Goal: Task Accomplishment & Management: Complete application form

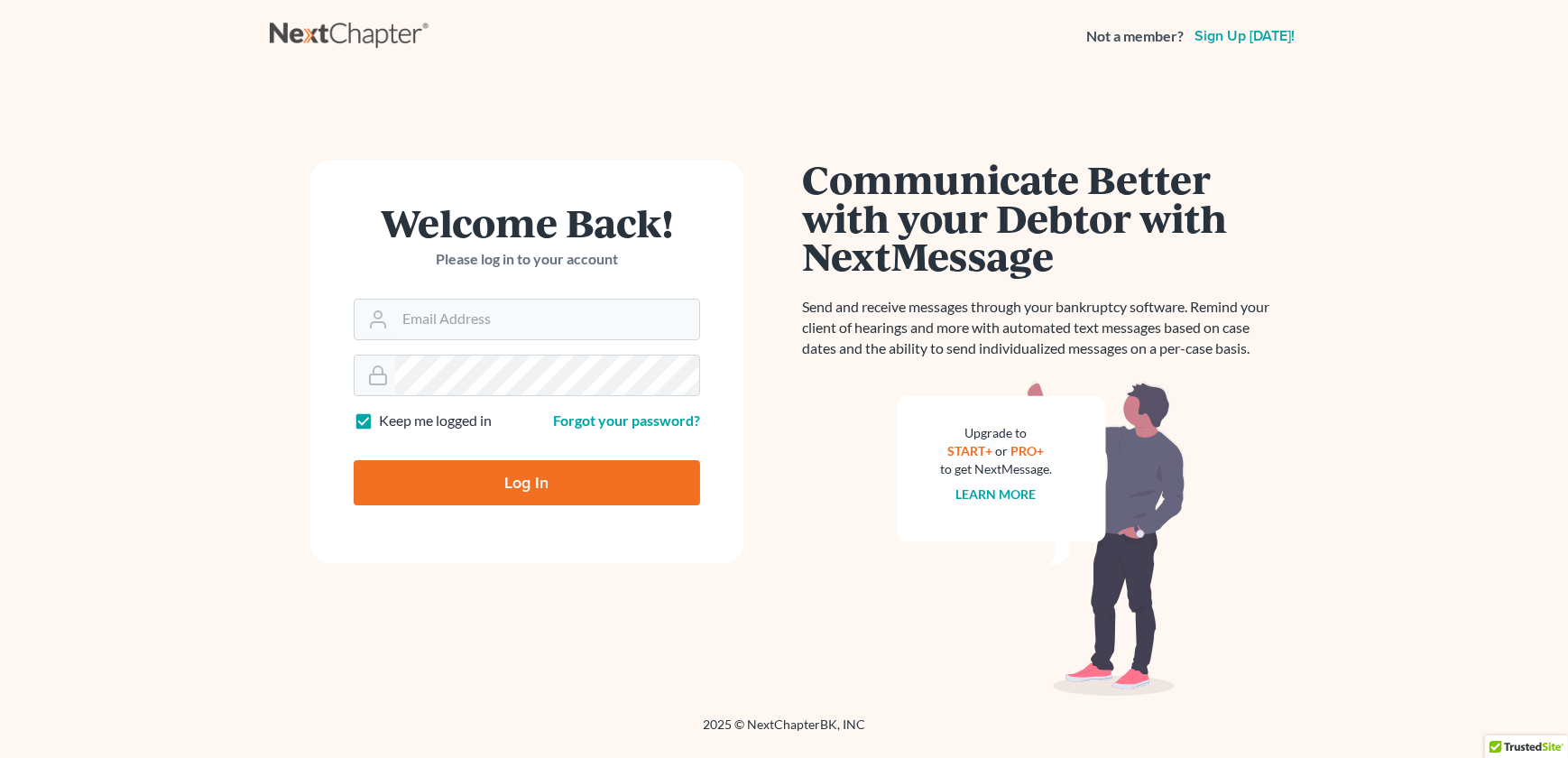
click at [521, 534] on form "Welcome Back! Please log in to your account Email Address Password Keep me logg…" at bounding box center [526, 361] width 433 height 403
type input "[EMAIL_ADDRESS][DOMAIN_NAME]"
click at [511, 477] on input "Log In" at bounding box center [526, 482] width 347 height 45
type input "Thinking..."
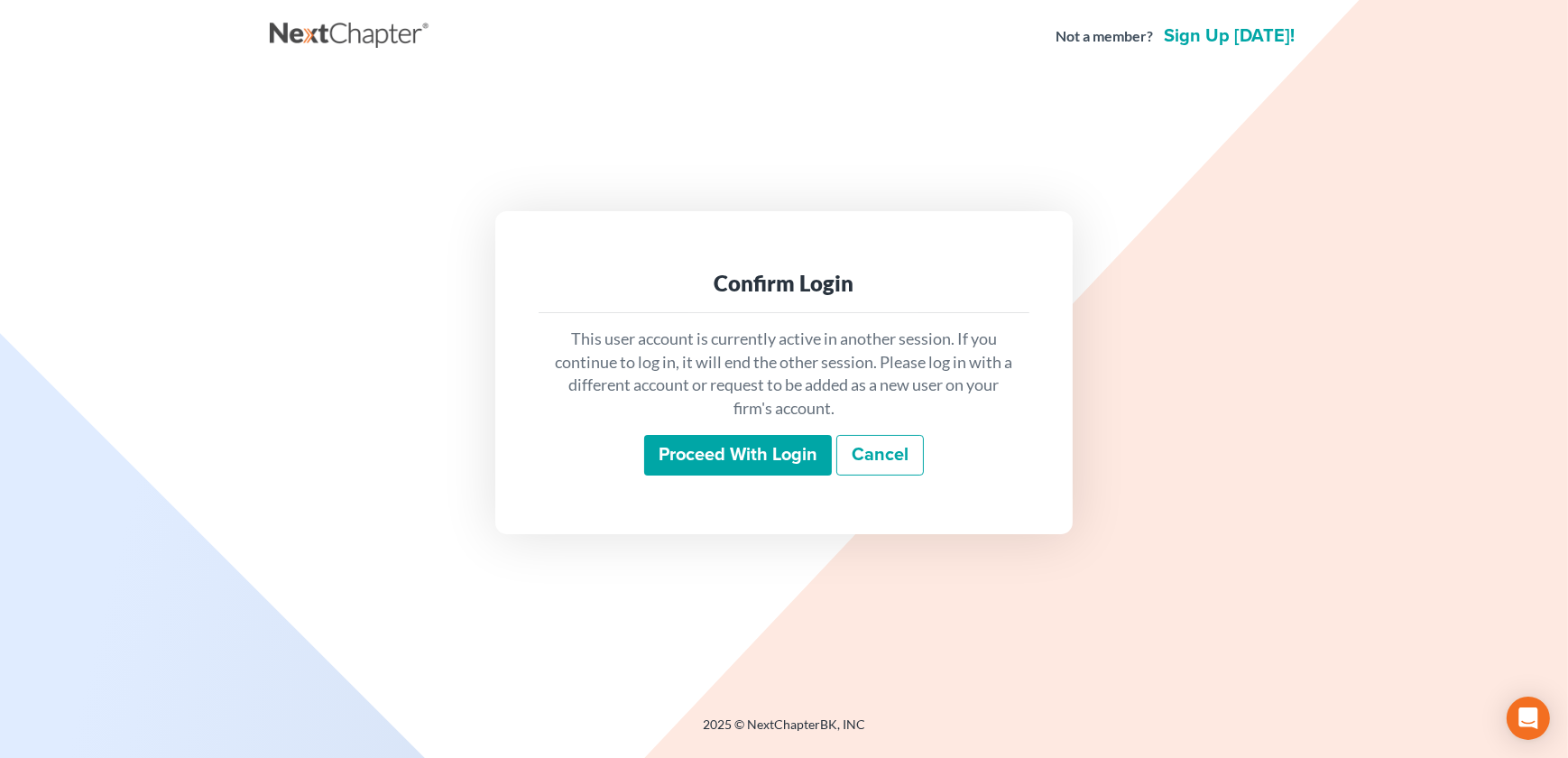
click at [718, 461] on input "Proceed with login" at bounding box center [738, 456] width 188 height 41
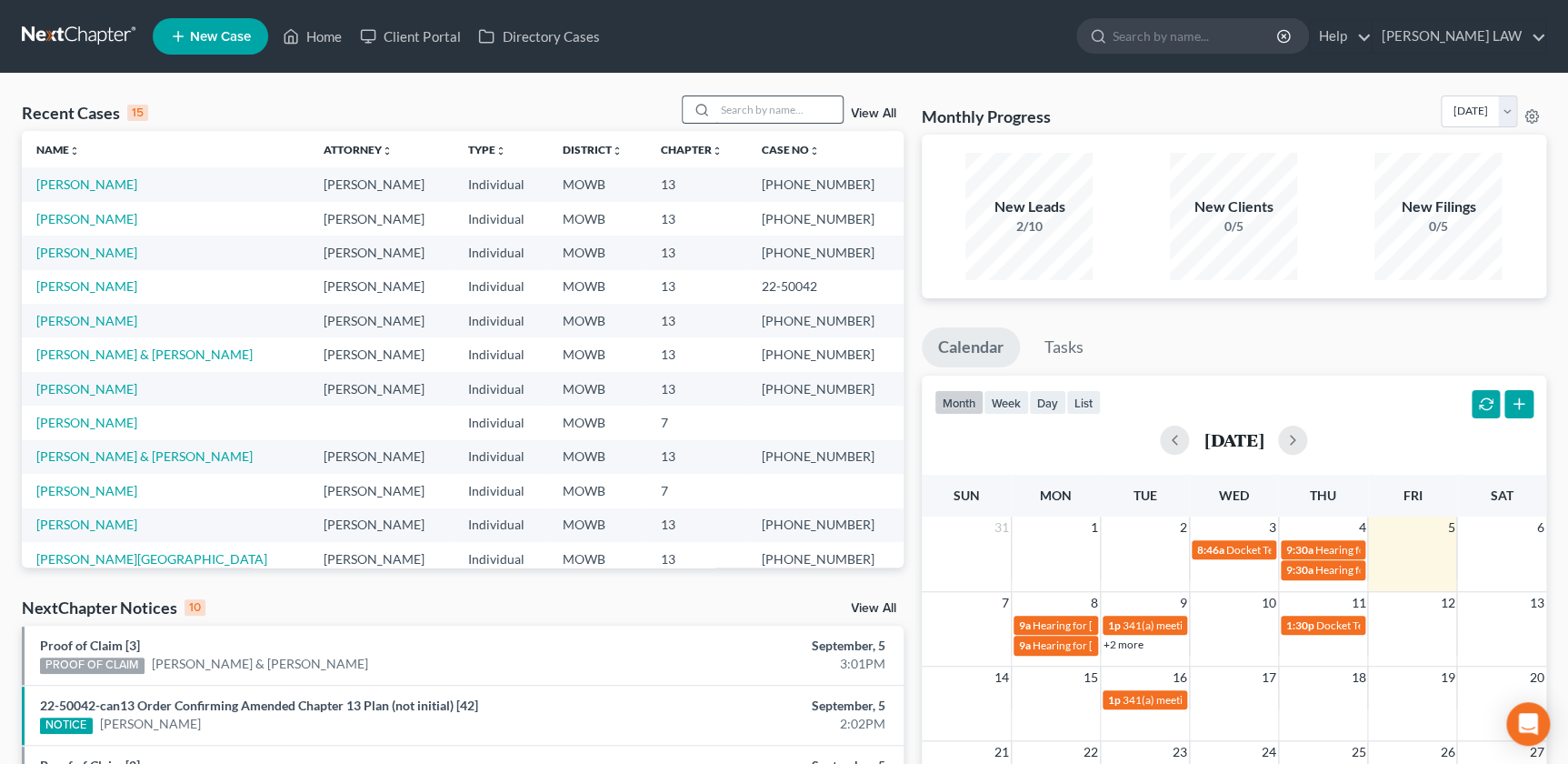
click at [718, 99] on input "search" at bounding box center [779, 110] width 127 height 27
type input "[PERSON_NAME]"
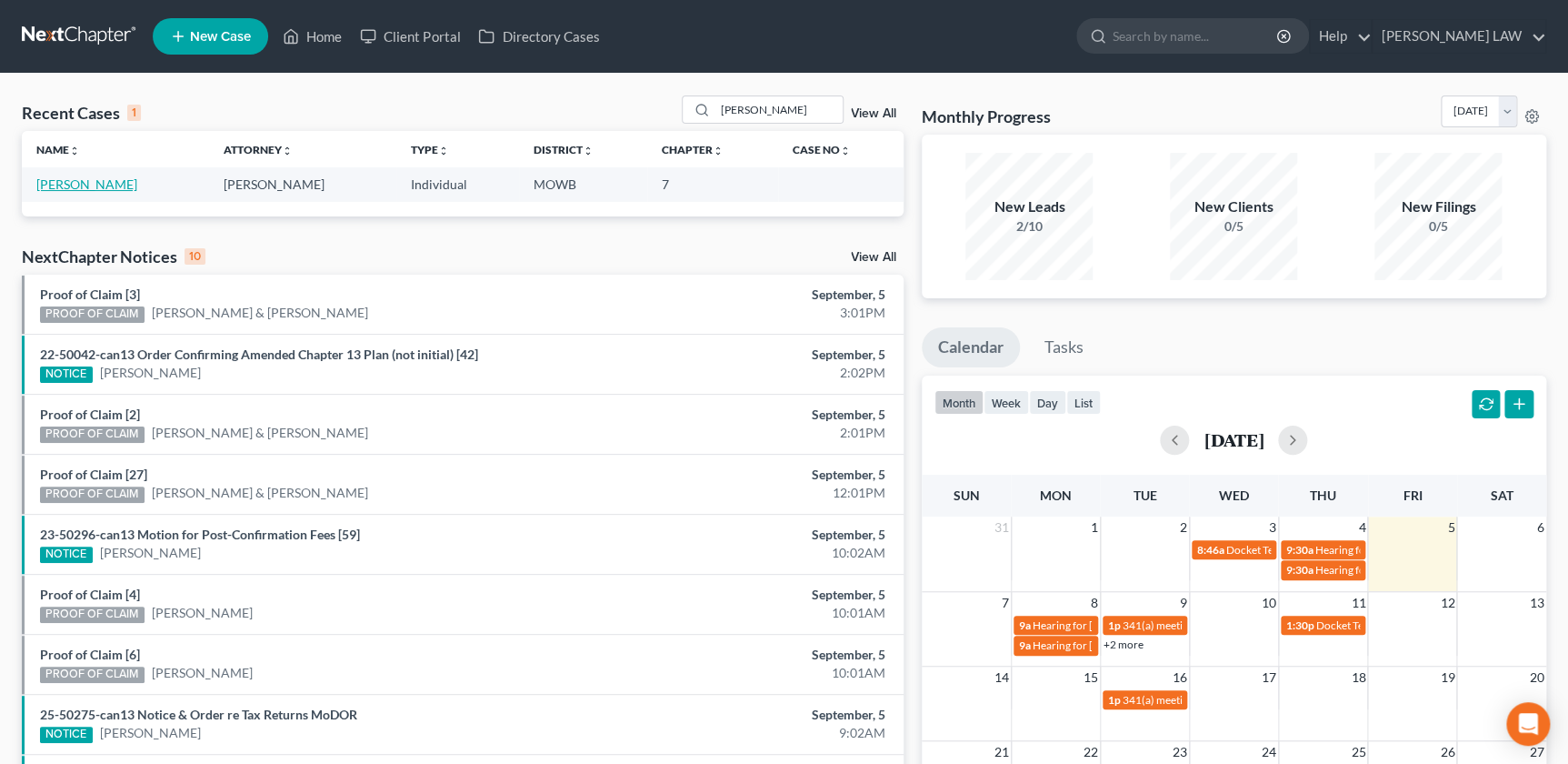
click at [91, 177] on link "[PERSON_NAME]" at bounding box center [86, 184] width 101 height 15
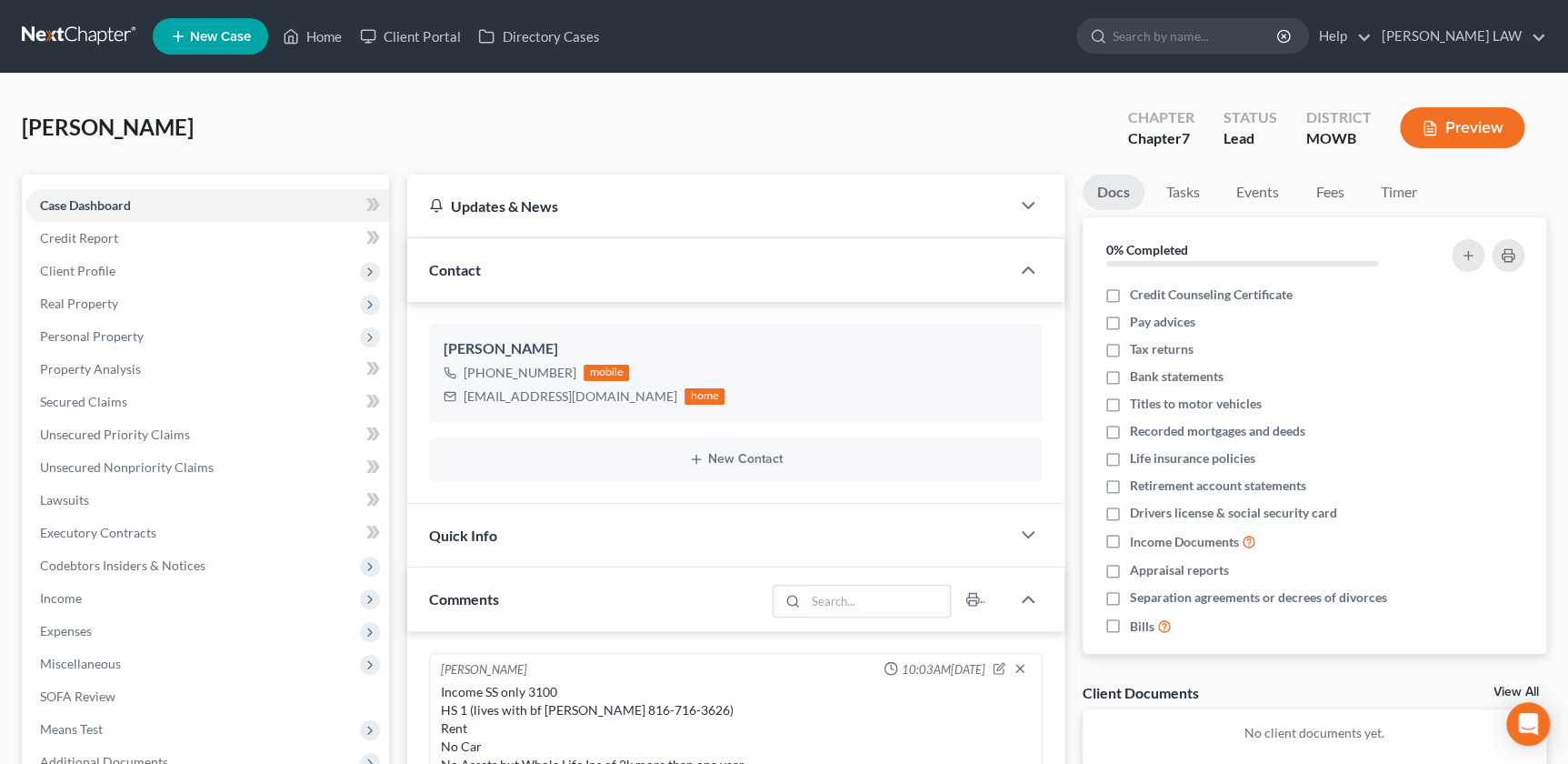
click at [1081, 436] on div "Docs Tasks Events Fees Timer 0% Completed Nothing here yet! Credit Counseling C…" at bounding box center [1314, 738] width 482 height 1129
click at [420, 36] on link "Client Portal" at bounding box center [409, 36] width 118 height 33
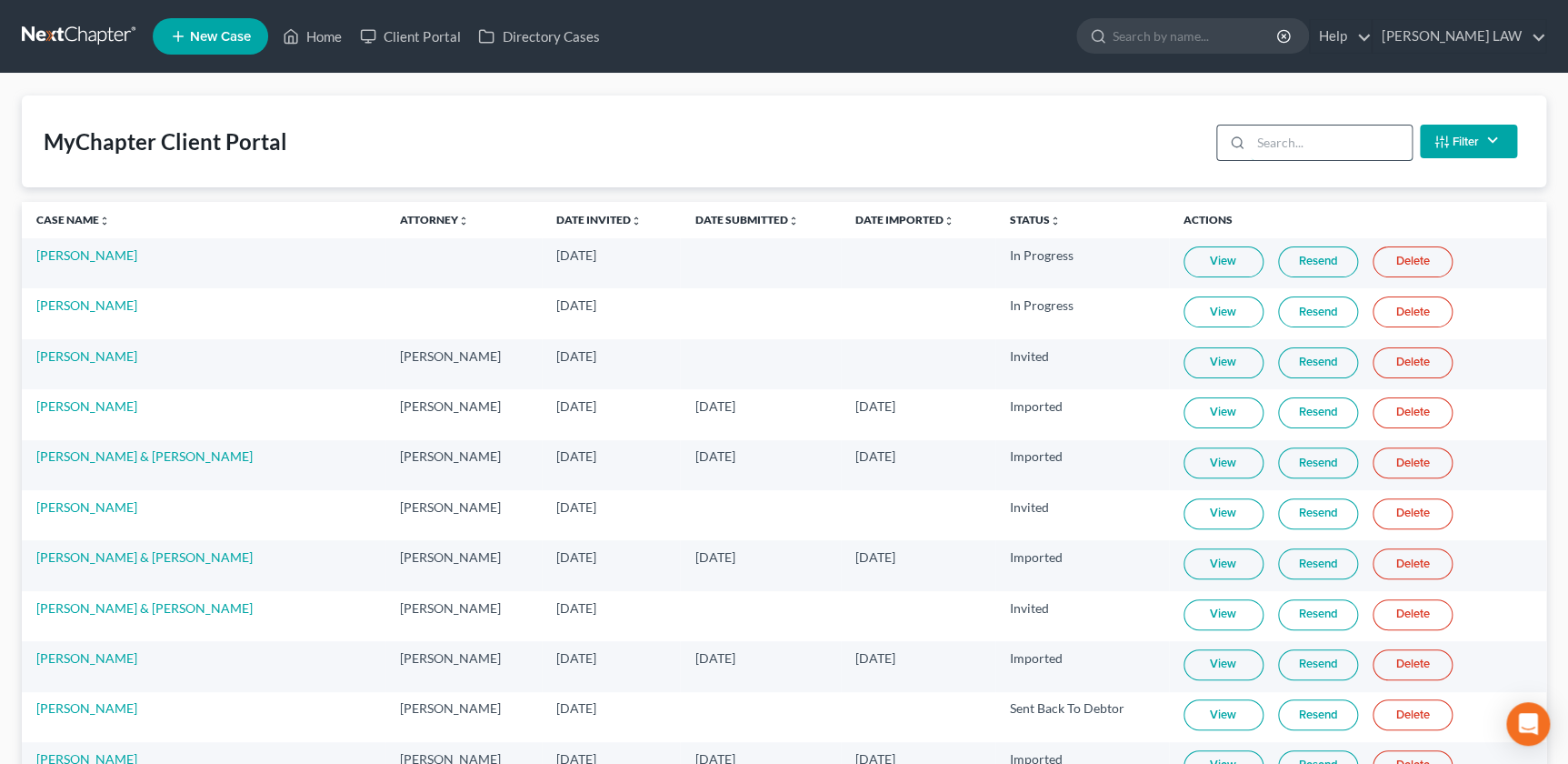
click at [1284, 150] on input "search" at bounding box center [1332, 142] width 161 height 34
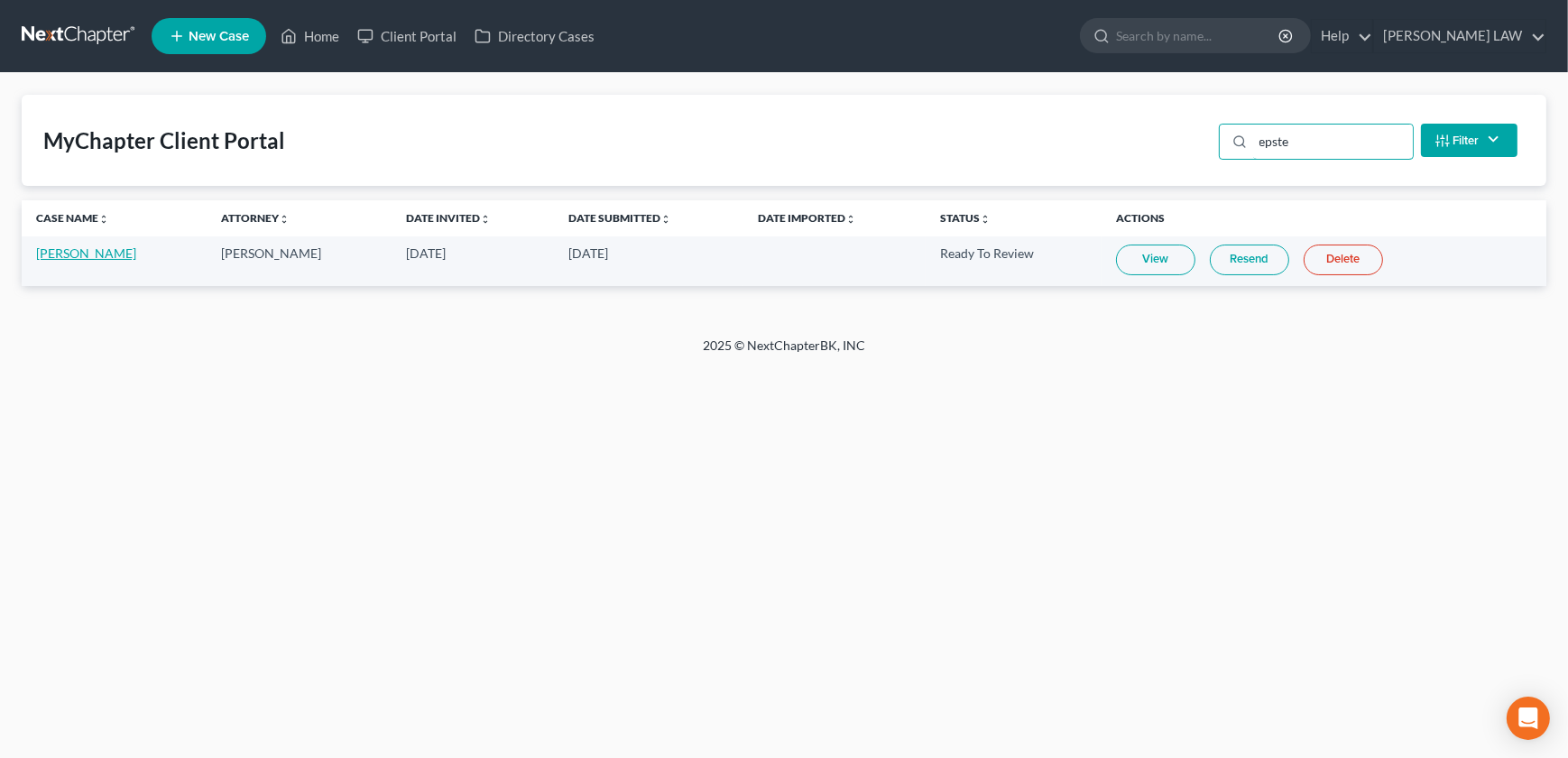
type input "epste"
click at [87, 255] on link "[PERSON_NAME]" at bounding box center [86, 253] width 101 height 15
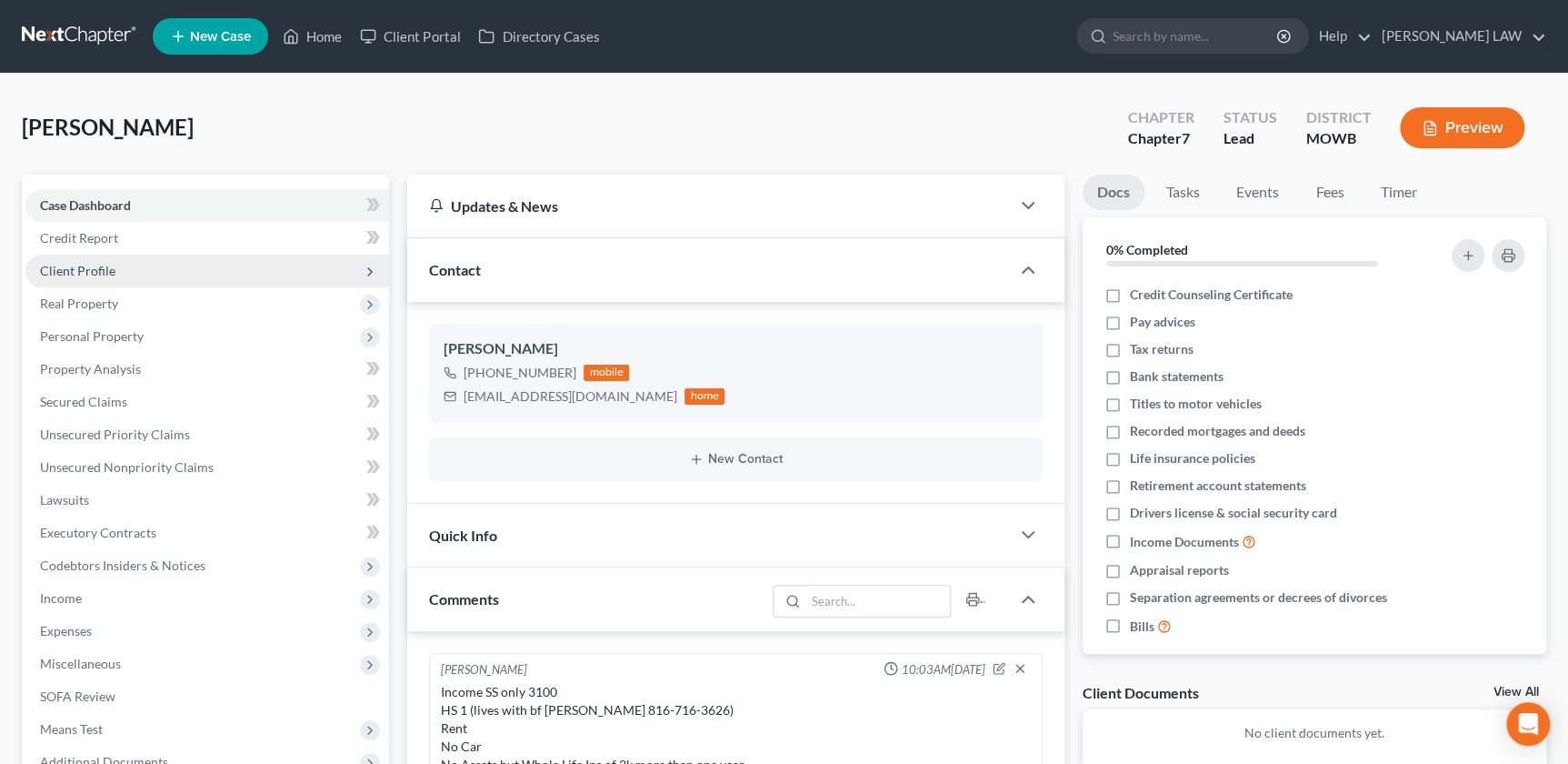
click at [87, 259] on span "Client Profile" at bounding box center [207, 271] width 364 height 33
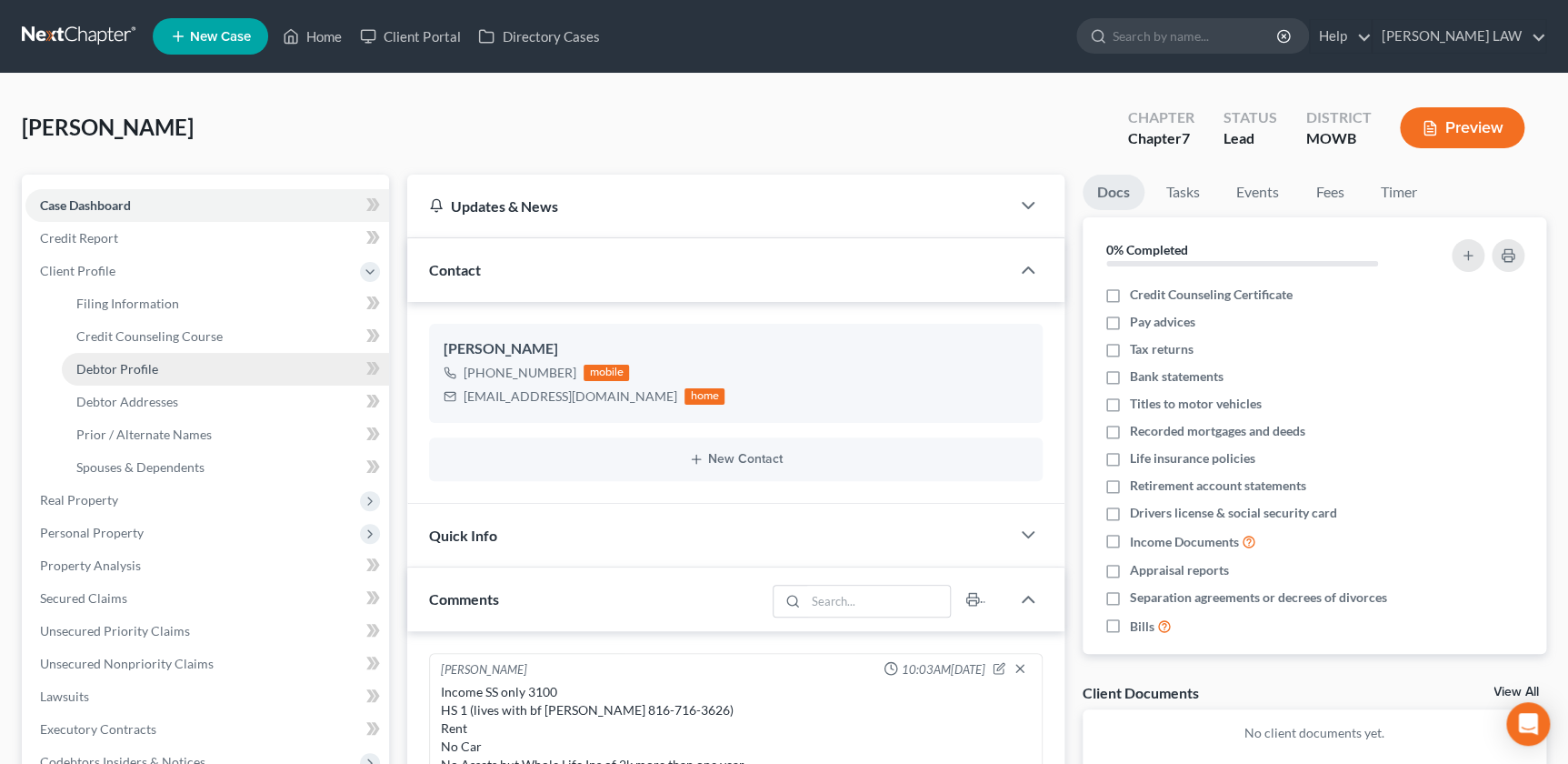
click at [136, 369] on span "Debtor Profile" at bounding box center [117, 369] width 81 height 15
select select "0"
